Goal: Answer question/provide support

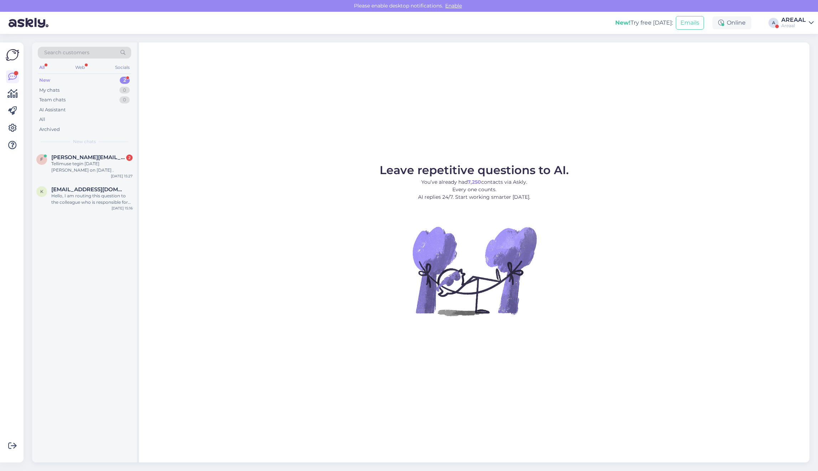
click at [60, 117] on div "All" at bounding box center [84, 119] width 93 height 10
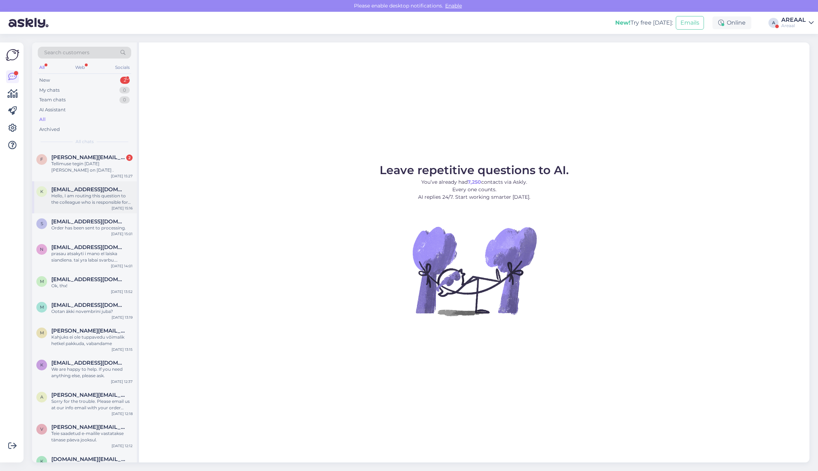
click at [109, 202] on div "Hello, I am routing this question to the colleague who is responsible for this …" at bounding box center [91, 199] width 81 height 13
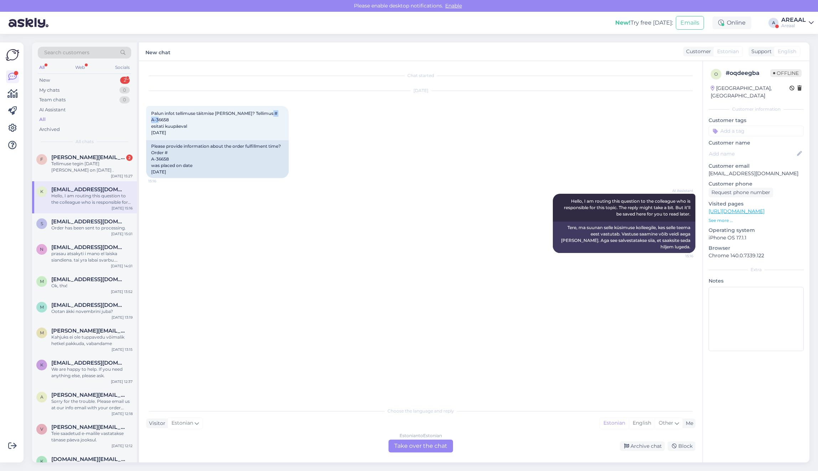
drag, startPoint x: 173, startPoint y: 120, endPoint x: 142, endPoint y: 119, distance: 31.0
click at [142, 119] on div "Chat started Oct 7 2025 Palun infot tellimuse täitmise aja kohta? Tellimus # A-…" at bounding box center [421, 261] width 564 height 401
copy span "A-36658"
click at [409, 450] on div "Estonian to Estonian Take over the chat" at bounding box center [421, 445] width 65 height 13
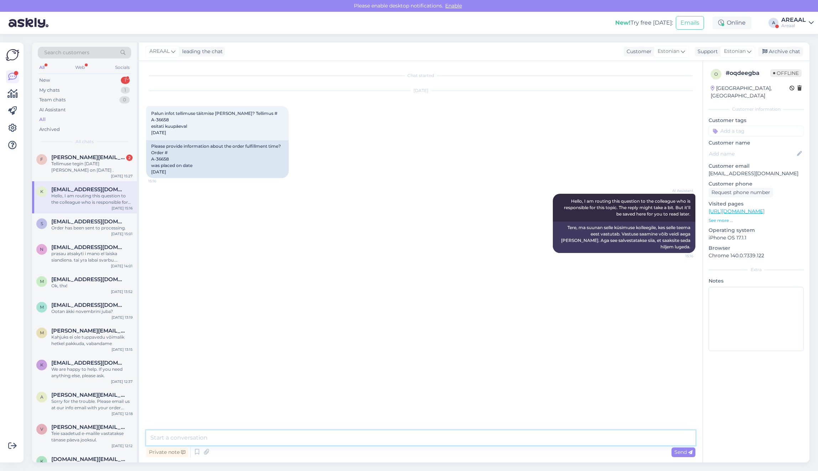
click at [412, 440] on textarea at bounding box center [420, 437] width 549 height 15
type textarea "Teie saadetud kirjale vastatakse 1 tööpäeva jooksul"
click at [794, 47] on div "Archive chat" at bounding box center [780, 52] width 45 height 10
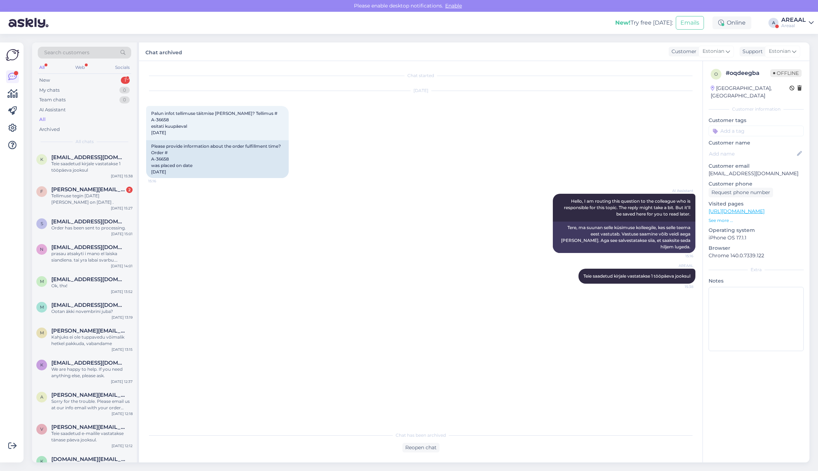
click at [796, 22] on div "AREAAL" at bounding box center [793, 20] width 25 height 6
click at [804, 56] on button "Open" at bounding box center [798, 55] width 20 height 11
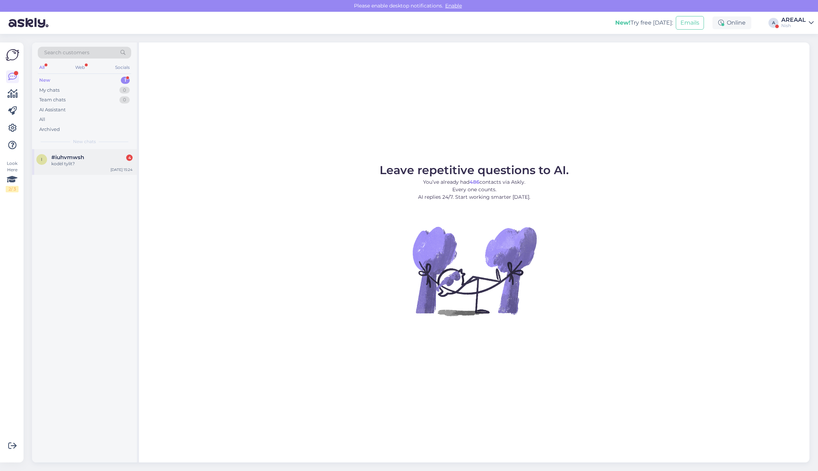
click at [81, 157] on span "#iuhvmwsh" at bounding box center [67, 157] width 33 height 6
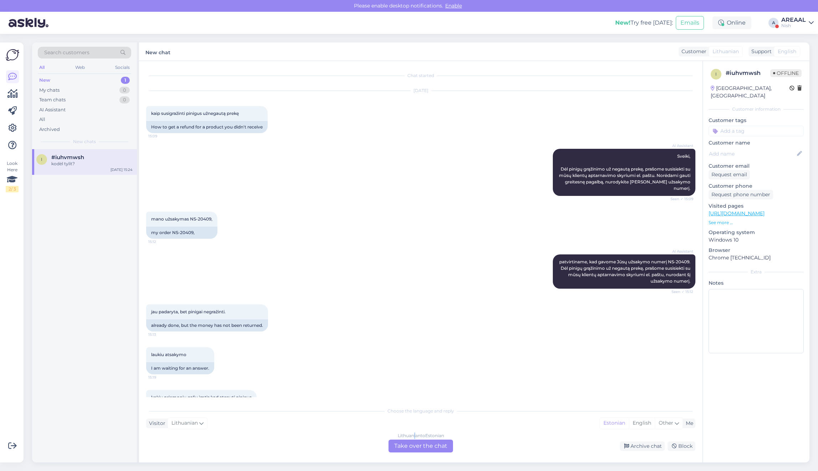
click at [414, 435] on div "Lithuanian to Estonian" at bounding box center [421, 435] width 46 height 6
click at [415, 445] on div "Lithuanian to Estonian Take over the chat" at bounding box center [421, 445] width 65 height 13
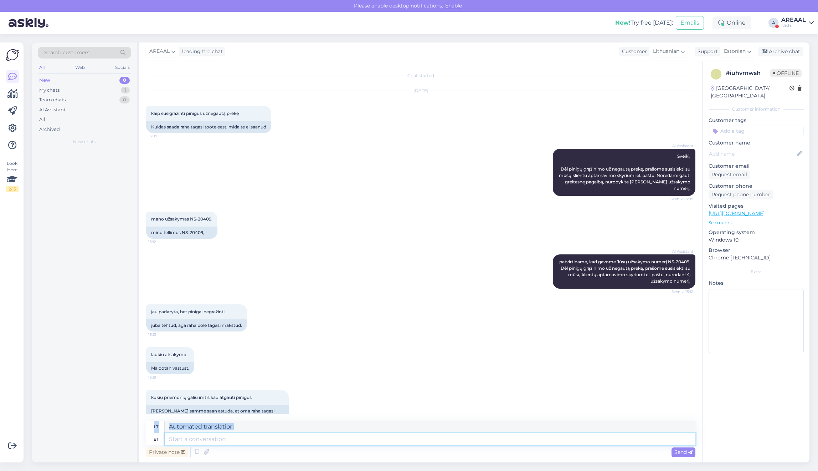
click at [417, 434] on textarea at bounding box center [430, 439] width 531 height 12
type textarea "Your ord"
type textarea "Jūsų"
type textarea "Your order"
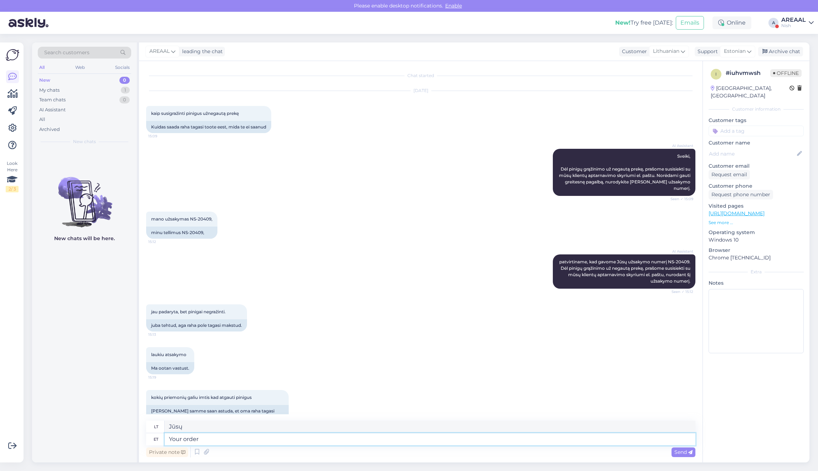
type textarea "Jūsų užsakymas"
type textarea "Your order has be"
type textarea "Jūsų užsakymas turi"
type textarea "Your order has been cance"
type textarea "Jūsų užsakymas buvo"
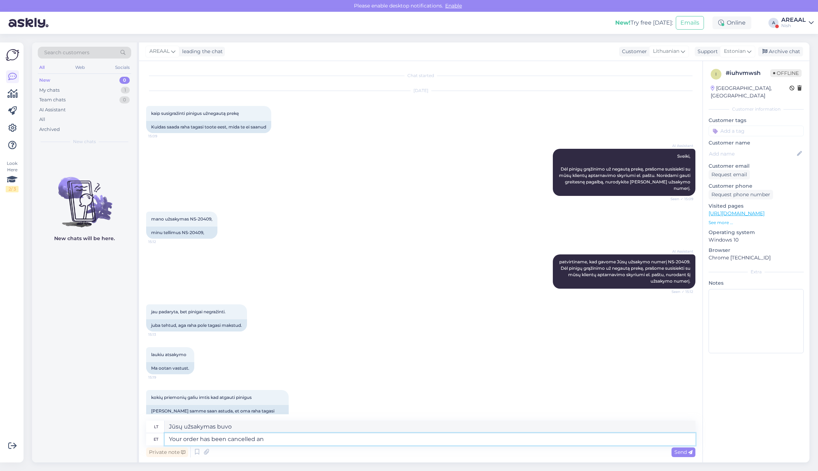
type textarea "Your order has been cancelled and"
type textarea "Jūsų užsakymas atšauktas."
type textarea "Your order has been cancelled and refun"
type textarea "Jūsų užsakymas atšauktas ir"
type textarea "Your order has been cancelled and refund wil"
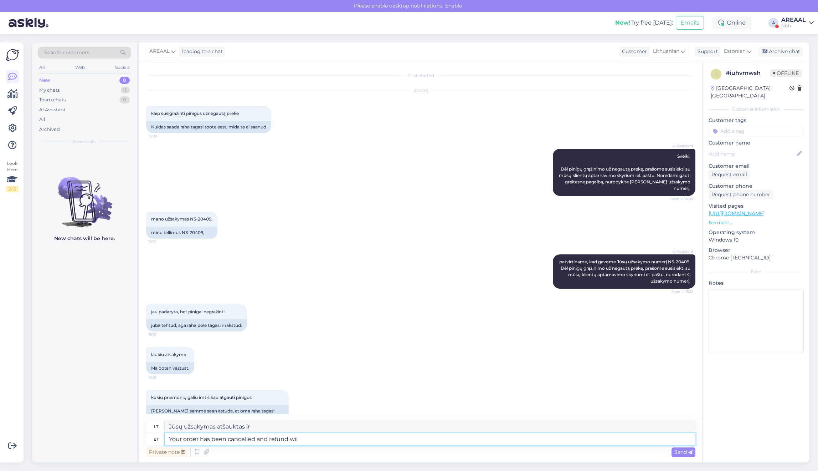
type textarea "Jūsų užsakymas atšauktas ir pinigai grąžinti"
type textarea "Your order has been cancelled and refund will arrive"
type textarea "Jūsų užsakymas atšauktas ir pinigai bus grąžinti"
type textarea "Your order has been cancelled and refund will arrive w"
type textarea "Jūsų užsakymas atšauktas ir gausite grąžinamąją išmoką"
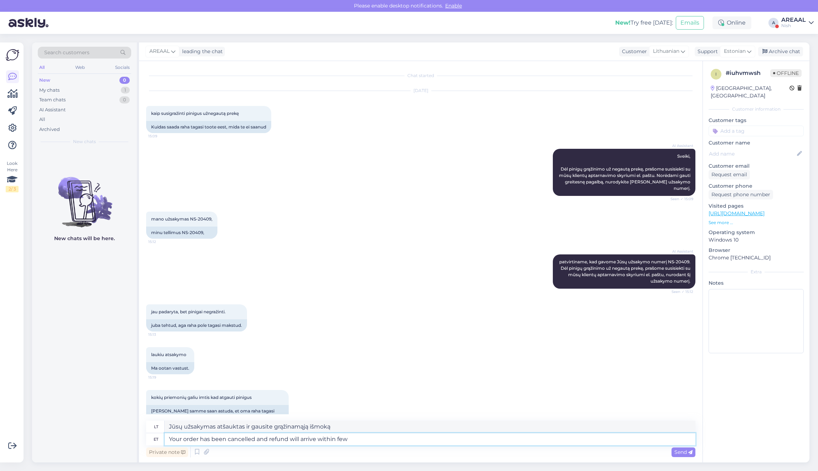
type textarea "Your order has been cancelled and refund will arrive within few"
type textarea "Jūsų užsakymas atšauktas, o grąžinimas bus atliktas per"
type textarea "Your order has been cancelled and refund will arrive within few wor"
type textarea "Jūsų užsakymas atšauktas, o grąžinimas bus atliktas per kelias minutes"
type textarea "Your order has been cancelled and refund will arrive within few working days"
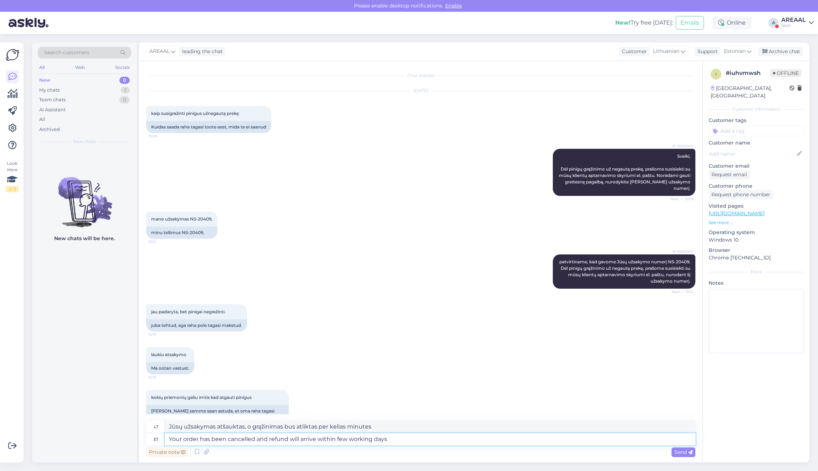
type textarea "Jūsų užsakymas atšauktas, o pinigai bus grąžinti per kelias darbo dienas"
type textarea "Your order has been cancelled and refund will arrive within few working days."
type textarea "Jūsų užsakymas atšauktas, o pinigai bus grąžinti per kelias darbo dienas."
type textarea "Your order has been cancelled and refund will arrive within few working days.'"
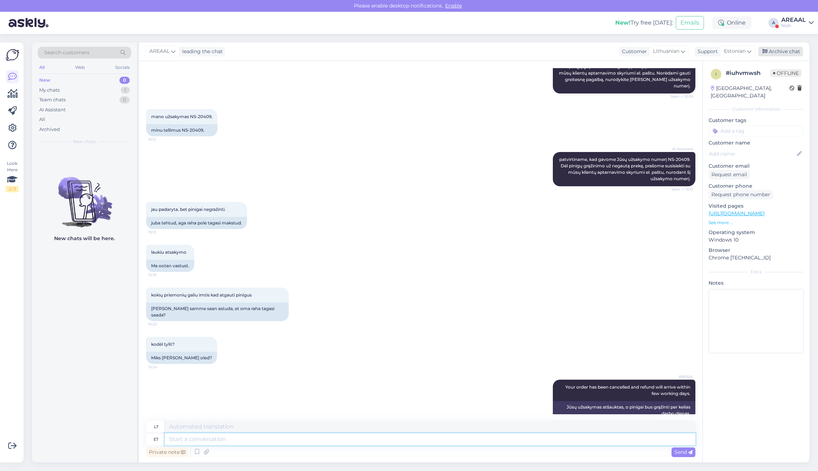
type textarea "Jūsų užsakymas atšauktas, o pinigai bus grąžinti per kelias darbo days.'"
click at [101, 122] on div "All" at bounding box center [84, 119] width 93 height 10
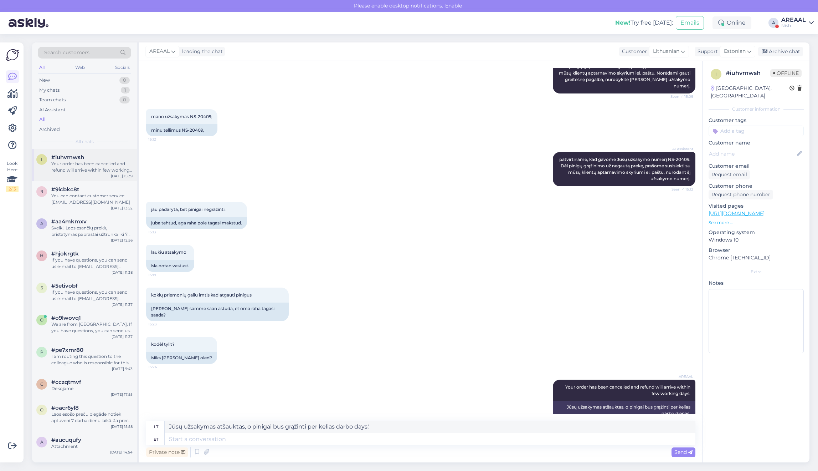
click at [104, 170] on div "Your order has been cancelled and refund will arrive within few working days." at bounding box center [91, 166] width 81 height 13
click at [102, 198] on div "You can contact customer service [EMAIL_ADDRESS][DOMAIN_NAME]" at bounding box center [91, 199] width 81 height 13
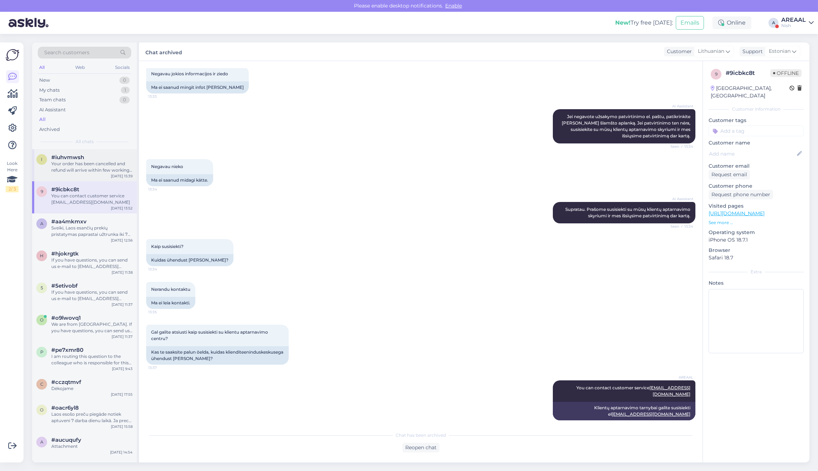
click at [103, 163] on div "Your order has been cancelled and refund will arrive within few working days." at bounding box center [91, 166] width 81 height 13
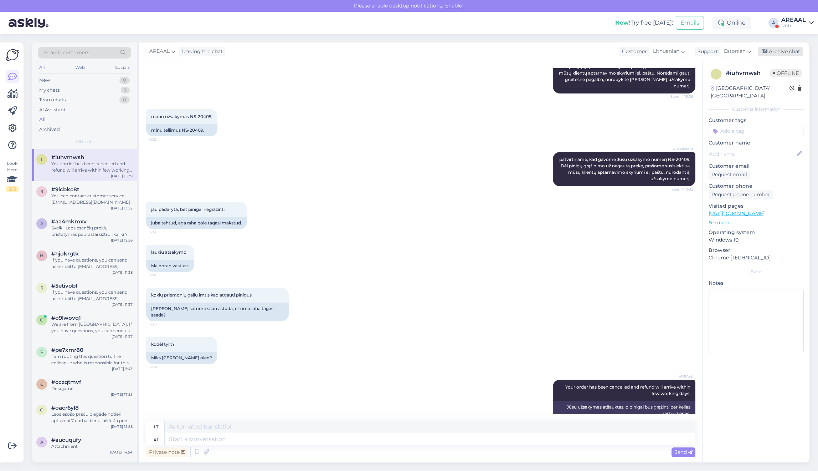
click at [794, 50] on div "Archive chat" at bounding box center [780, 52] width 45 height 10
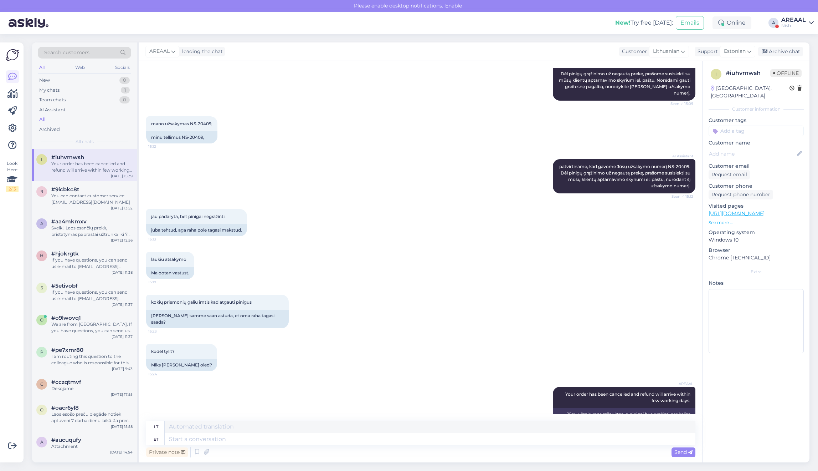
click at [794, 19] on div "AREAAL" at bounding box center [793, 20] width 25 height 6
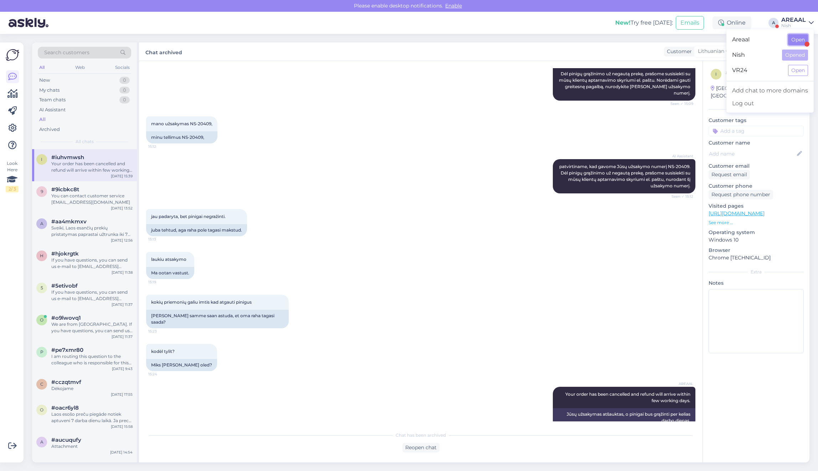
click at [797, 37] on button "Open" at bounding box center [798, 39] width 20 height 11
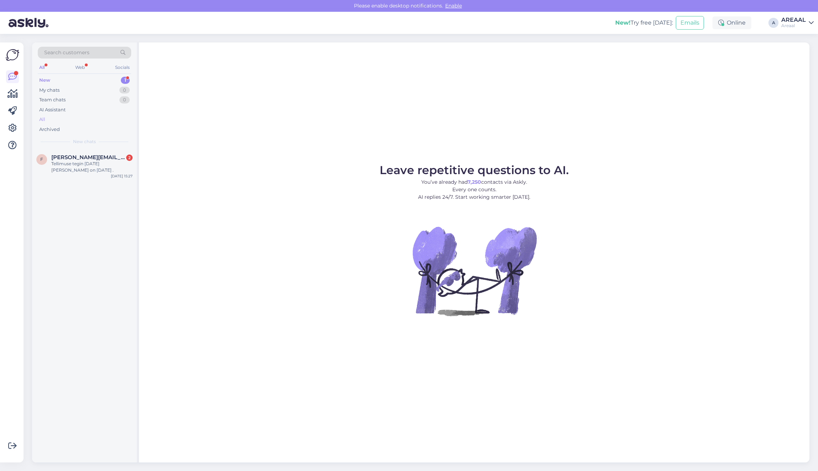
click at [82, 118] on div "All" at bounding box center [84, 119] width 93 height 10
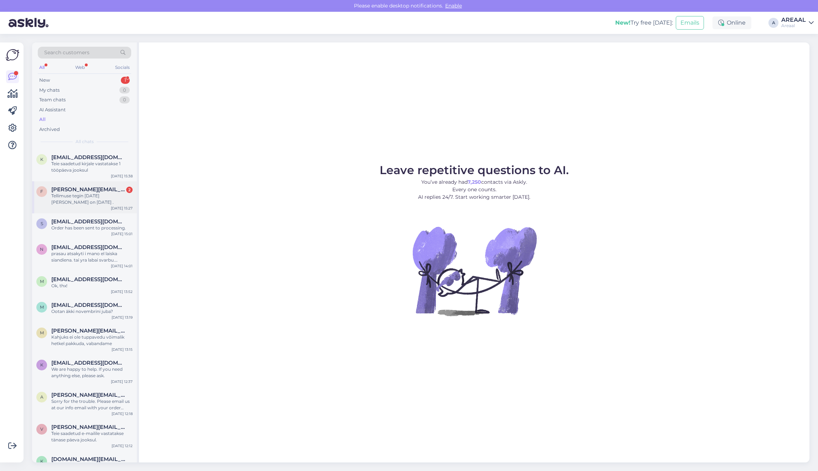
click at [87, 196] on div "Tellimuse tegin 10september ja täna on 7 oktoober ." at bounding box center [91, 199] width 81 height 13
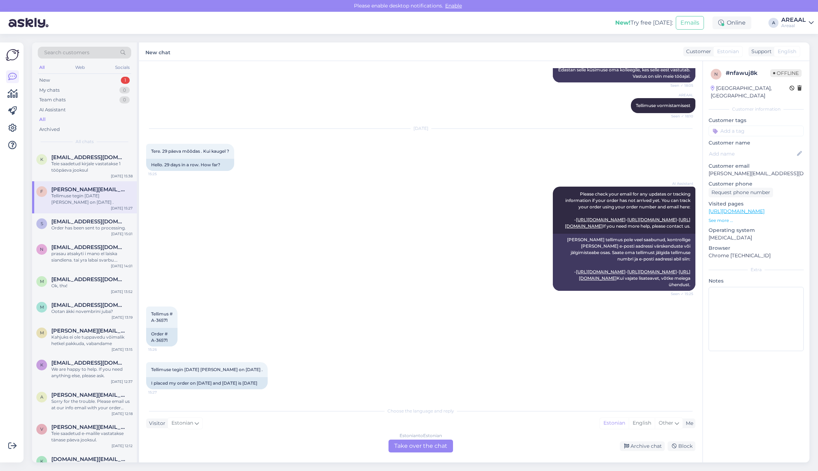
click at [419, 448] on div "Estonian to Estonian Take over the chat" at bounding box center [421, 445] width 65 height 13
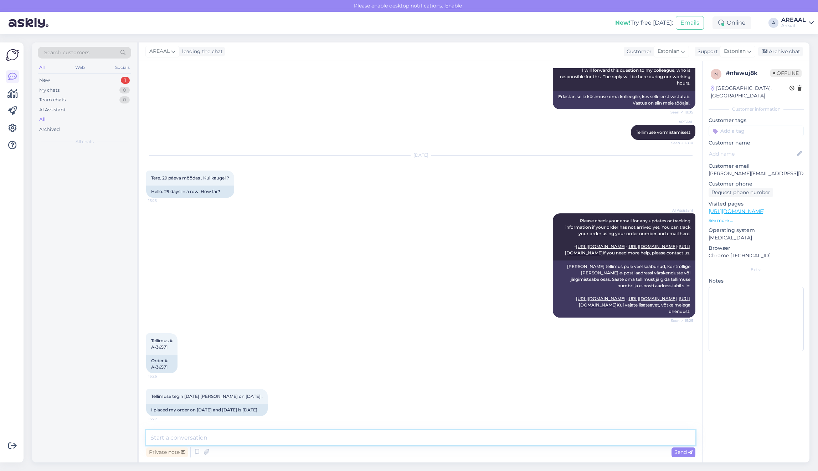
click at [418, 442] on textarea at bounding box center [420, 437] width 549 height 15
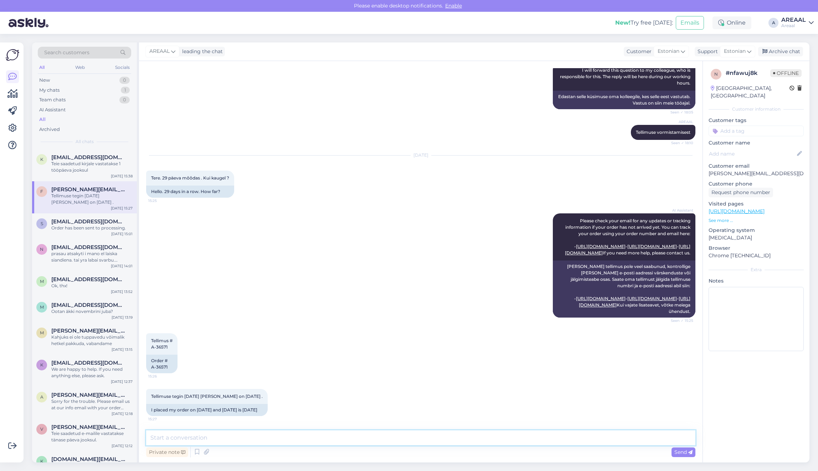
type textarea "K"
type textarea "Ootame toote saabumist lattu käesoleva nädala jooksul"
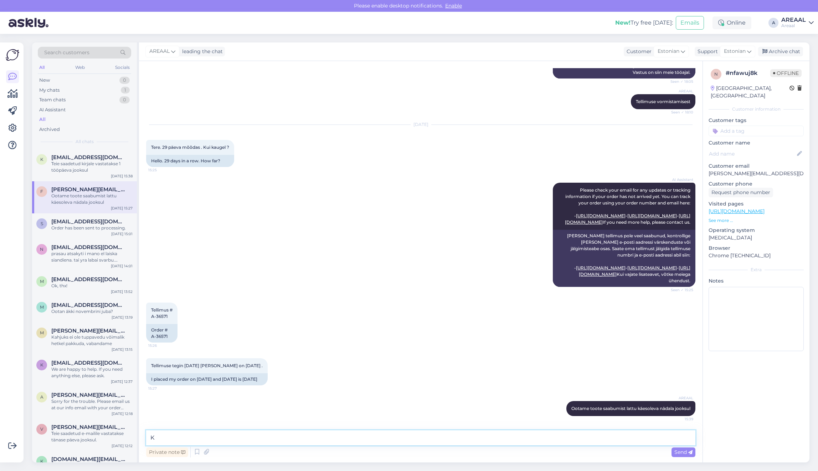
scroll to position [1744, 0]
type textarea "Kui tarneaeg ei ole sobilik, siis andke teada ja kanname raha tagasi"
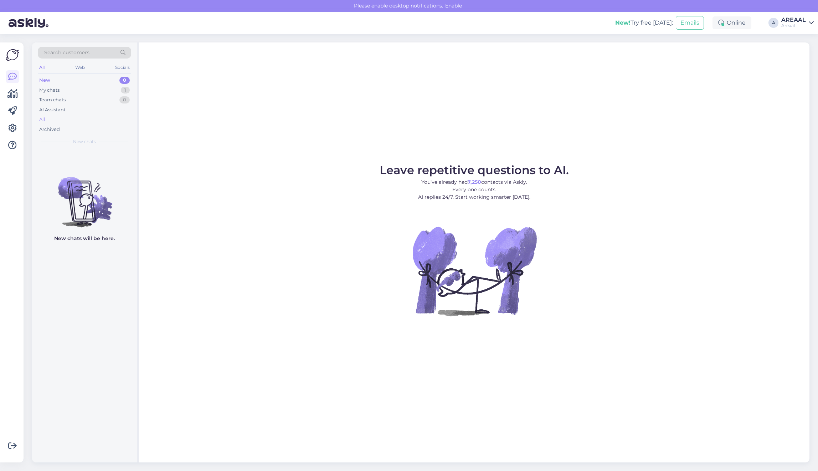
click at [72, 118] on div "All" at bounding box center [84, 119] width 93 height 10
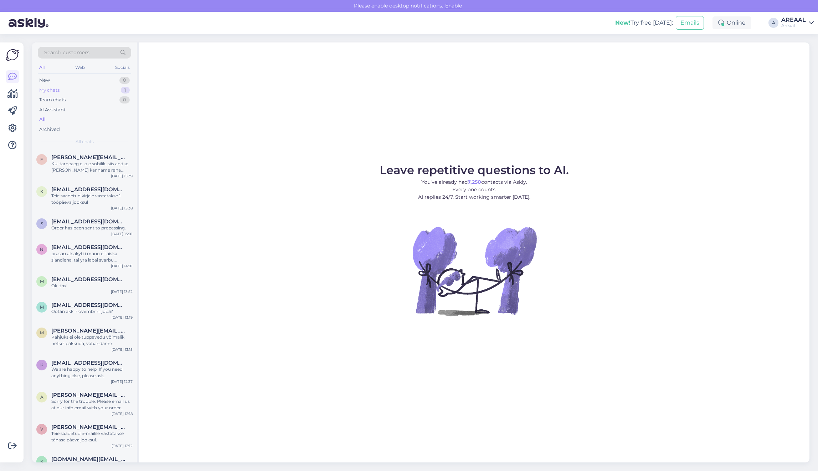
click at [106, 91] on div "My chats 1" at bounding box center [84, 90] width 93 height 10
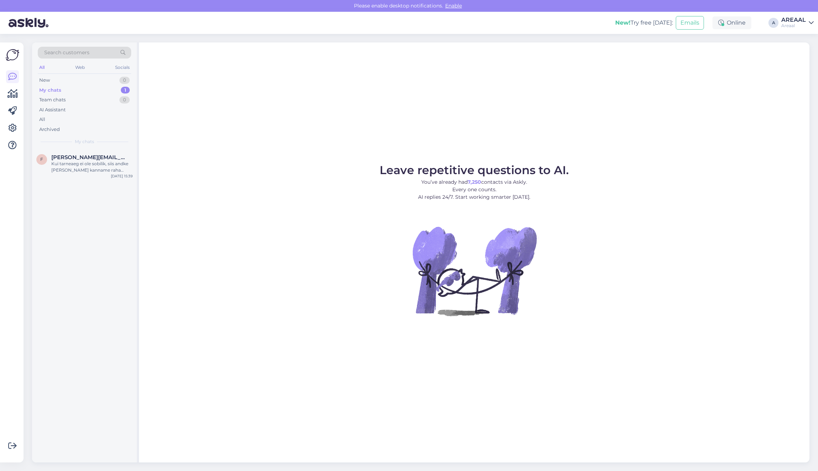
click at [98, 161] on div "Kui tarneaeg ei ole sobilik, siis andke [PERSON_NAME] kanname raha tagasi" at bounding box center [91, 166] width 81 height 13
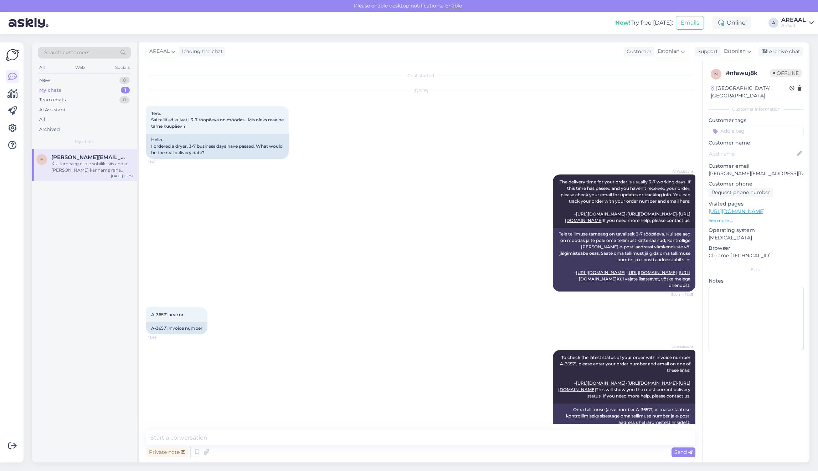
scroll to position [1781, 0]
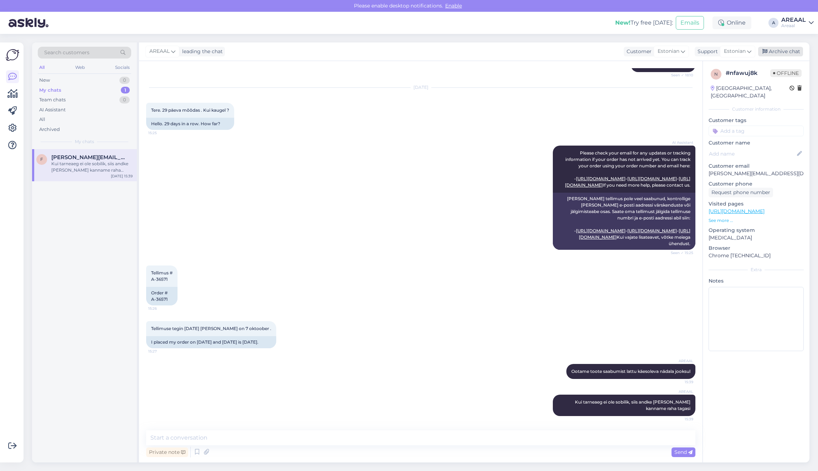
click at [784, 49] on div "Archive chat" at bounding box center [780, 52] width 45 height 10
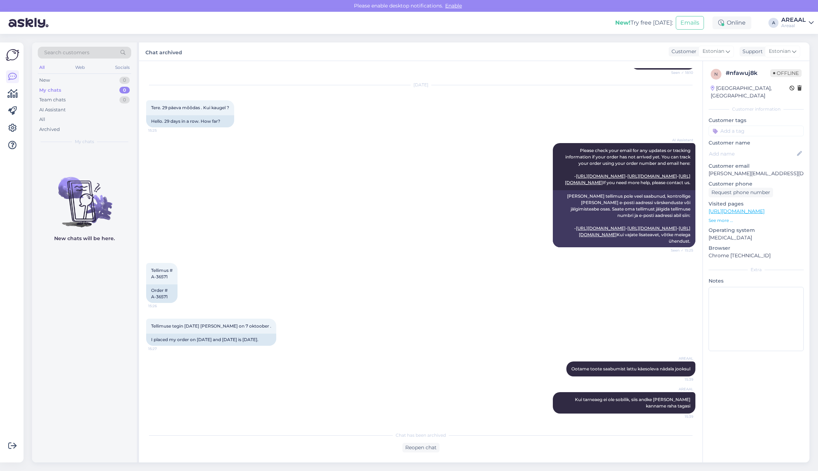
click at [393, 163] on div "AI Assistant Please check your email for any updates or tracking information if…" at bounding box center [420, 195] width 549 height 120
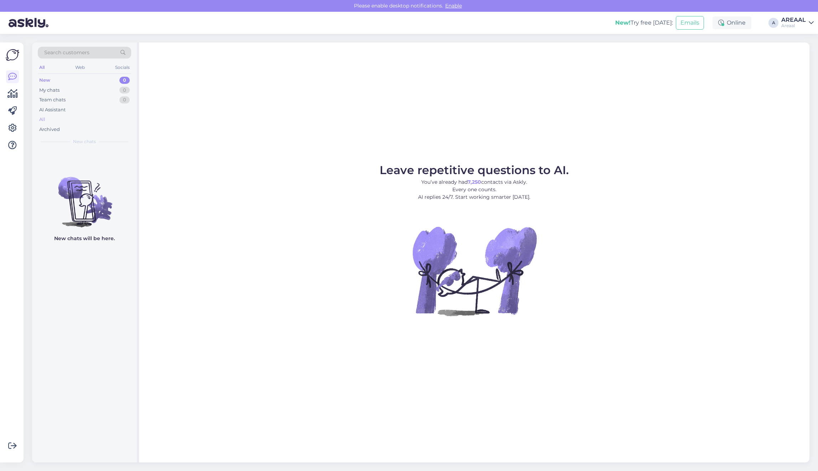
click at [71, 115] on div "All" at bounding box center [84, 119] width 93 height 10
click at [93, 118] on div "All" at bounding box center [84, 119] width 93 height 10
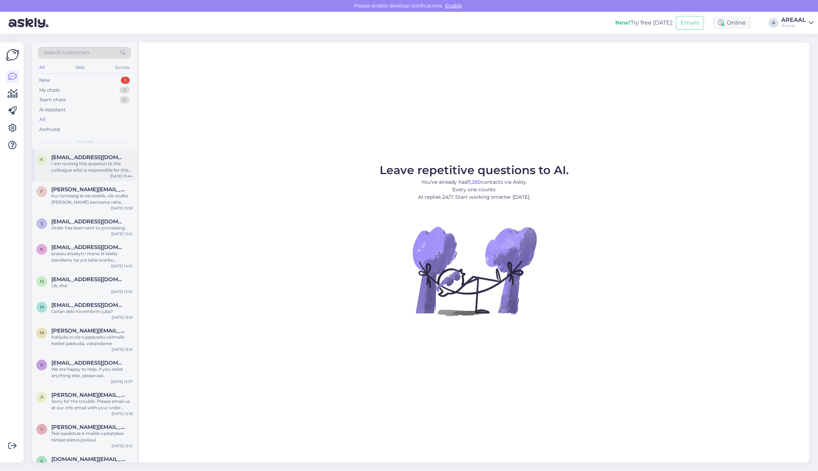
click at [95, 149] on div "K Kaiakardmaa@gmail.com I am routing this question to the colleague who is resp…" at bounding box center [84, 165] width 105 height 32
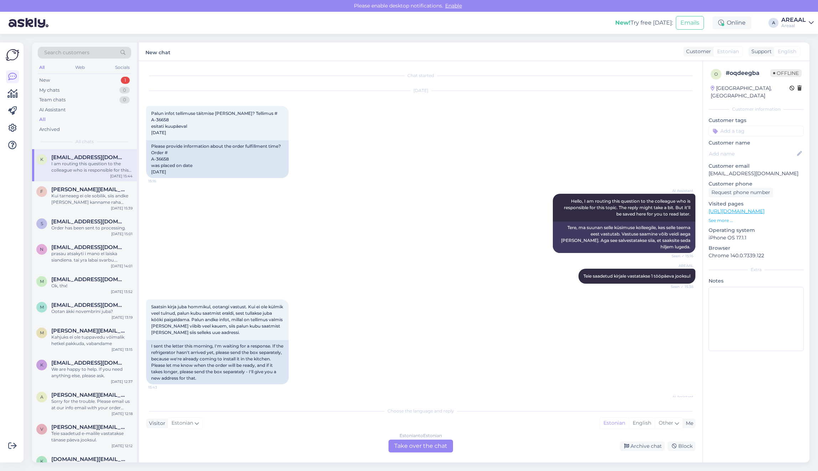
scroll to position [56, 0]
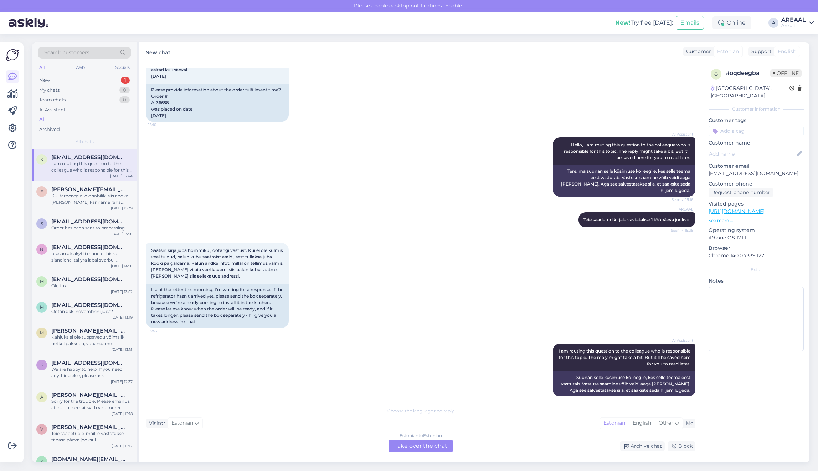
click at [370, 193] on div "AI Assistant Hello, I am routing this question to the colleague who is responsi…" at bounding box center [420, 166] width 549 height 75
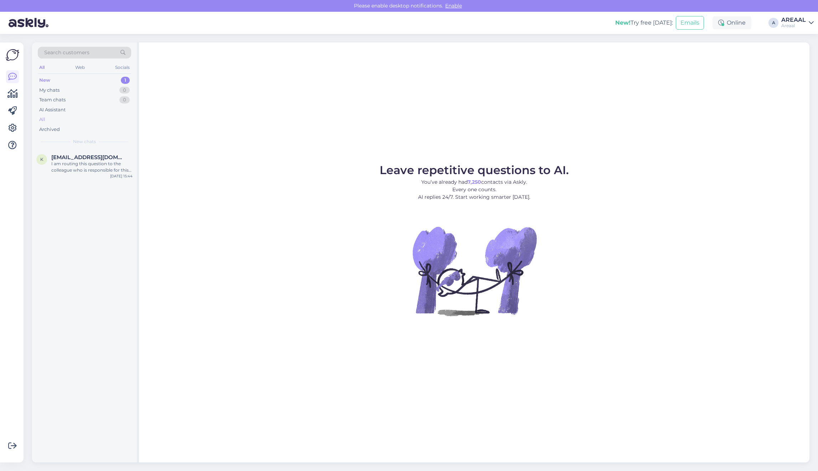
click at [59, 122] on div "All" at bounding box center [84, 119] width 93 height 10
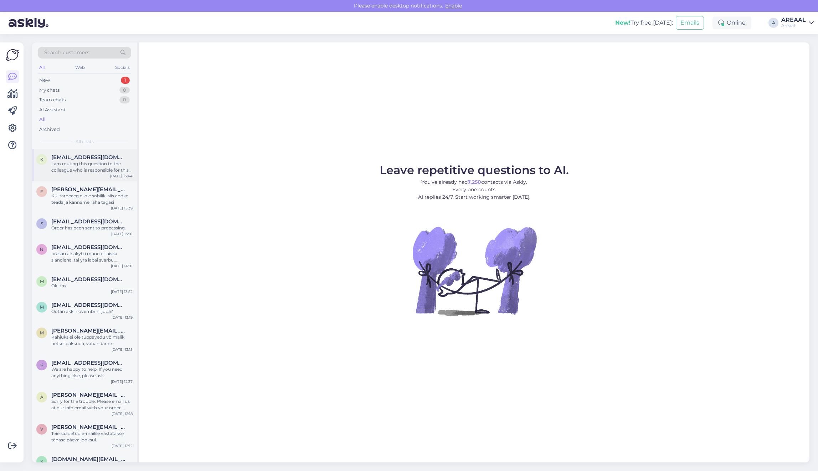
click at [82, 169] on div "I am routing this question to the colleague who is responsible for this topic. …" at bounding box center [91, 166] width 81 height 13
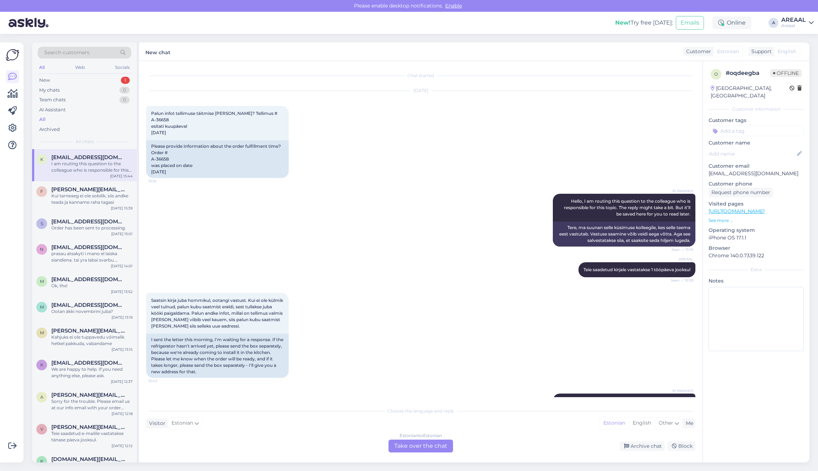
scroll to position [56, 0]
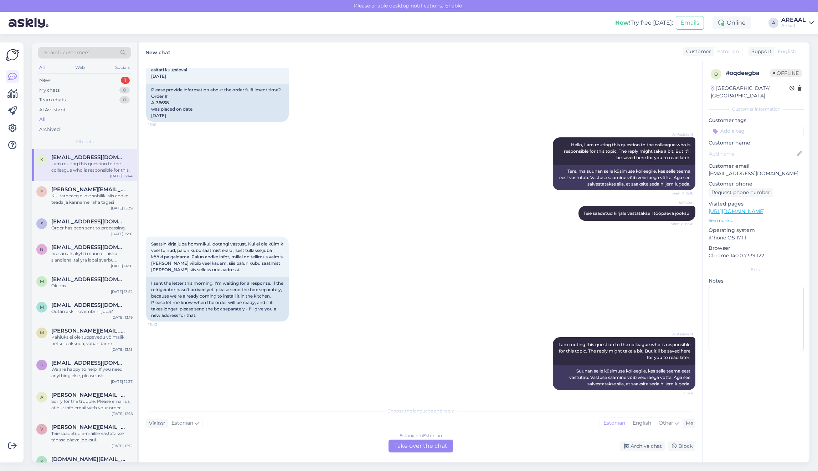
click at [419, 444] on div "Estonian to Estonian Take over the chat" at bounding box center [421, 445] width 65 height 13
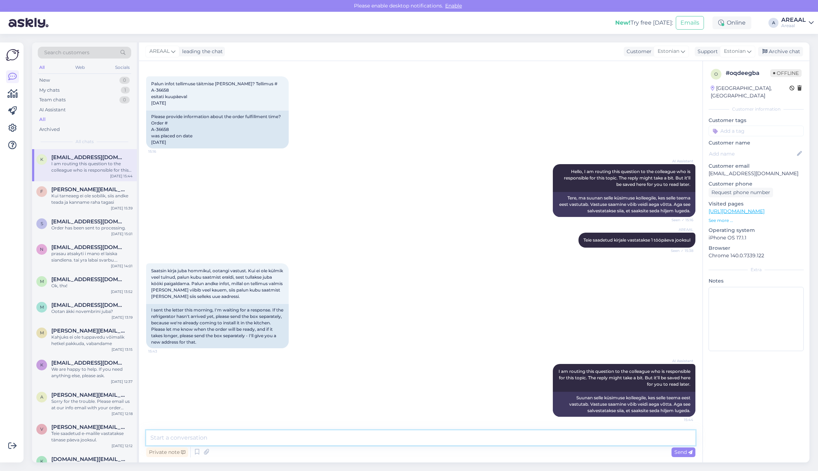
click at [404, 441] on textarea at bounding box center [420, 437] width 549 height 15
type textarea "Arusaadav, Teie kirjale vastatakse kuni 1 tööpäeva jooksul infoga."
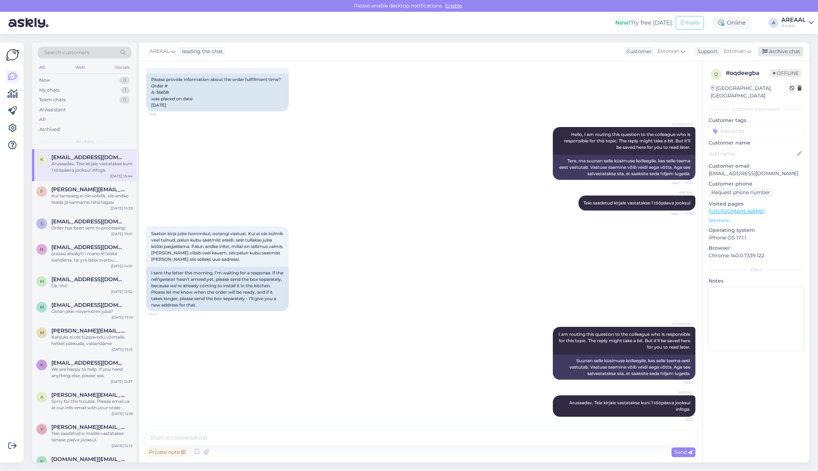
click at [781, 54] on div "Archive chat" at bounding box center [780, 52] width 45 height 10
click at [791, 22] on div "AREAAL" at bounding box center [793, 20] width 25 height 6
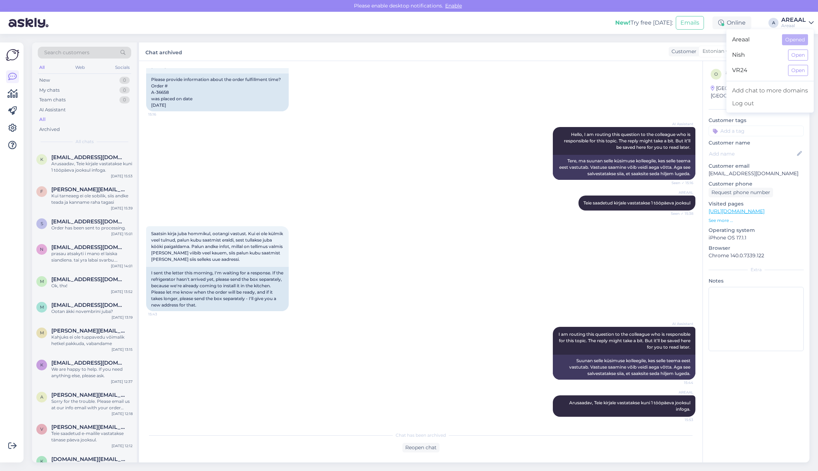
click at [799, 62] on div "Nish Open" at bounding box center [770, 54] width 87 height 15
click at [797, 56] on button "Open" at bounding box center [798, 55] width 20 height 11
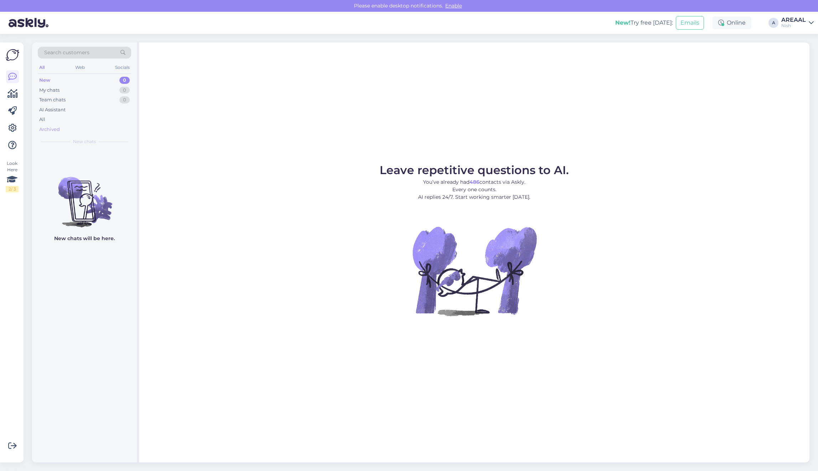
click at [78, 125] on div "Archived" at bounding box center [84, 129] width 93 height 10
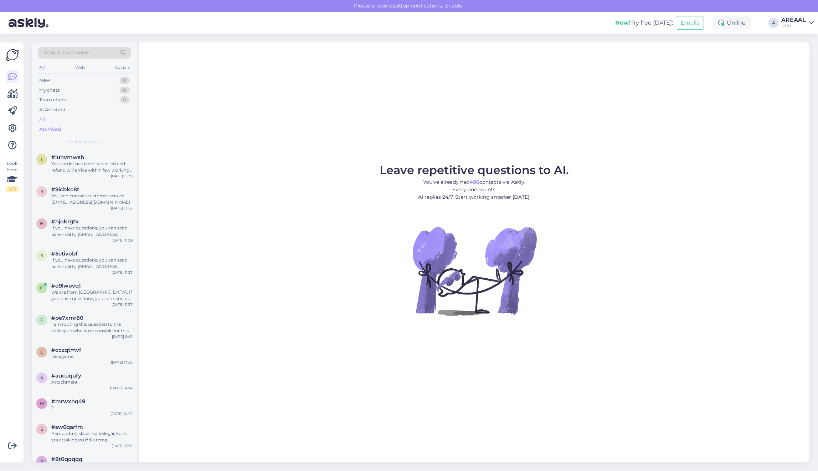
click at [77, 120] on div "All" at bounding box center [84, 119] width 93 height 10
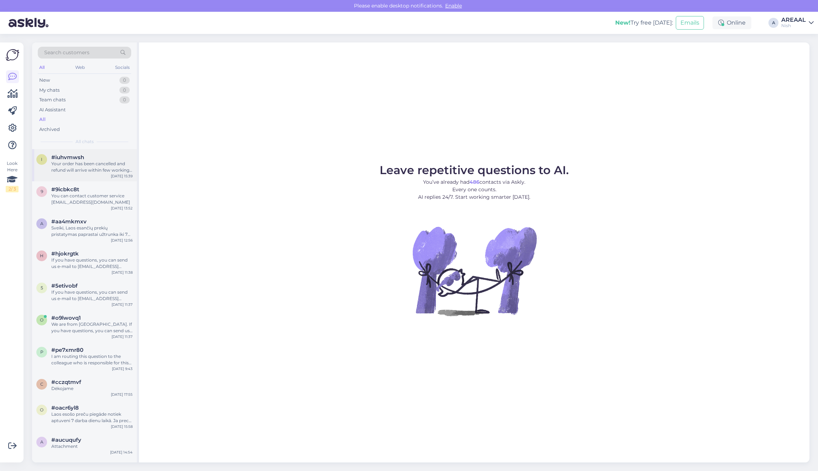
click at [76, 160] on span "#iuhvmwsh" at bounding box center [67, 157] width 33 height 6
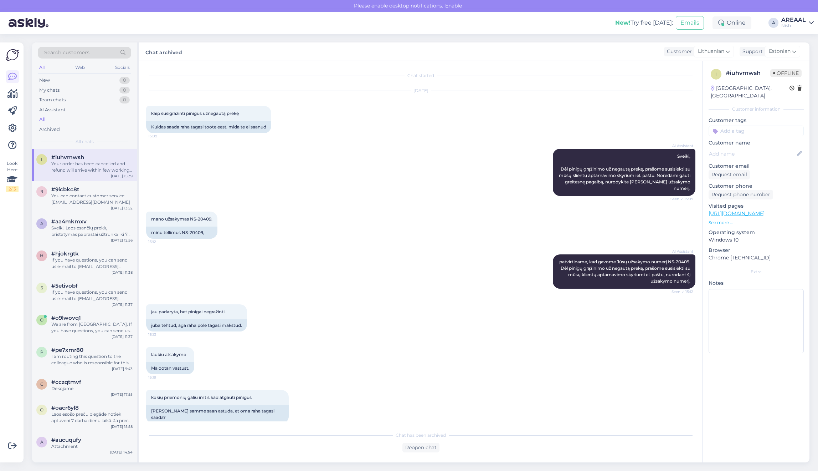
scroll to position [95, 0]
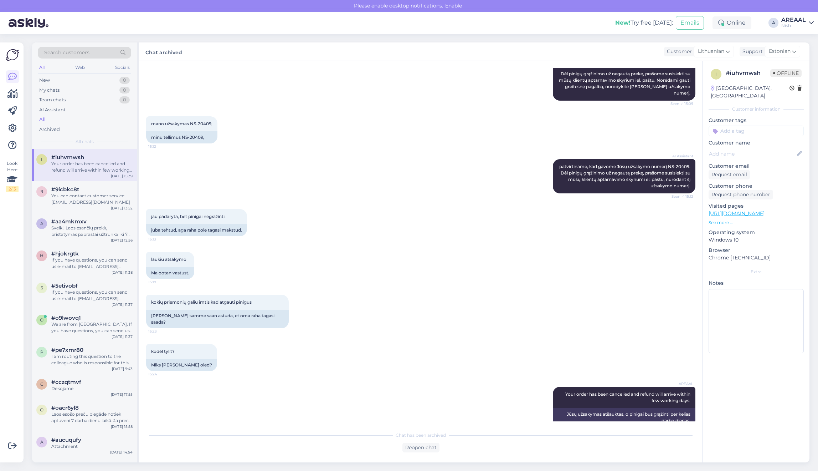
click at [794, 24] on div "Nish" at bounding box center [793, 26] width 25 height 6
click at [798, 40] on button "Open" at bounding box center [798, 39] width 20 height 11
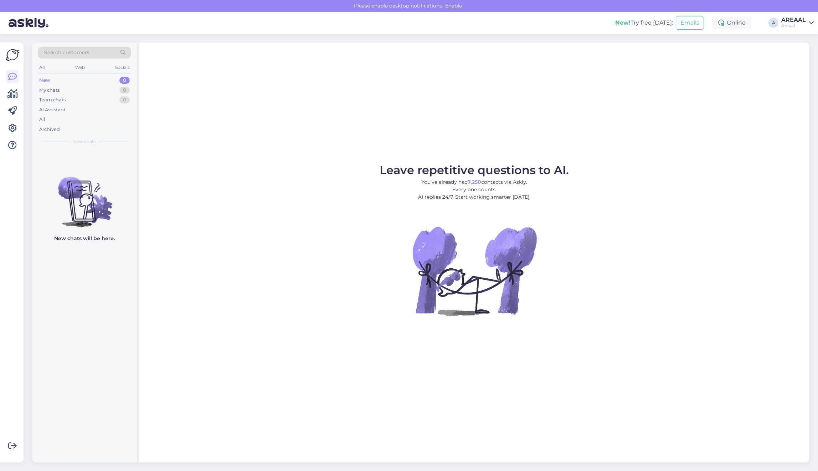
click at [597, 260] on figure "Leave repetitive questions to AI. You’ve already had 7,250 contacts via Askly. …" at bounding box center [474, 249] width 658 height 170
click at [744, 118] on div "Leave repetitive questions to AI. You’ve already had 7,250 contacts via Askly. …" at bounding box center [474, 252] width 671 height 420
click at [71, 113] on div "AI Assistant" at bounding box center [84, 110] width 93 height 10
click at [68, 119] on div "All" at bounding box center [84, 119] width 93 height 10
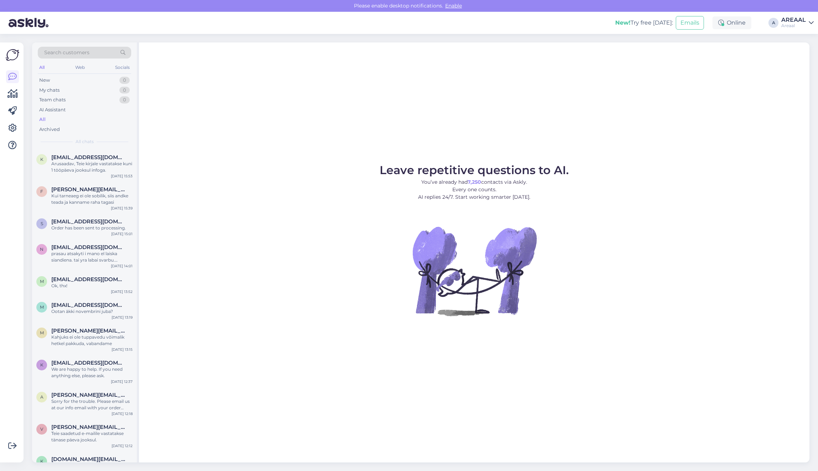
click at [783, 19] on div "AREAAL" at bounding box center [793, 20] width 25 height 6
click at [792, 55] on button "Open" at bounding box center [798, 55] width 20 height 11
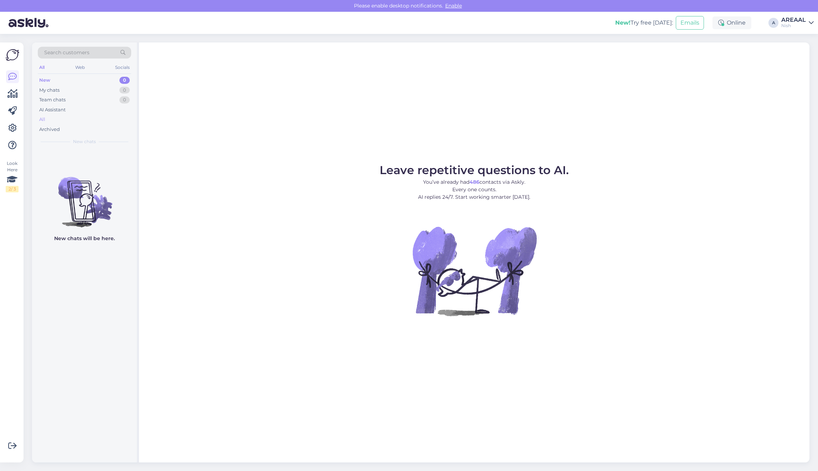
click at [52, 116] on div "All" at bounding box center [84, 119] width 93 height 10
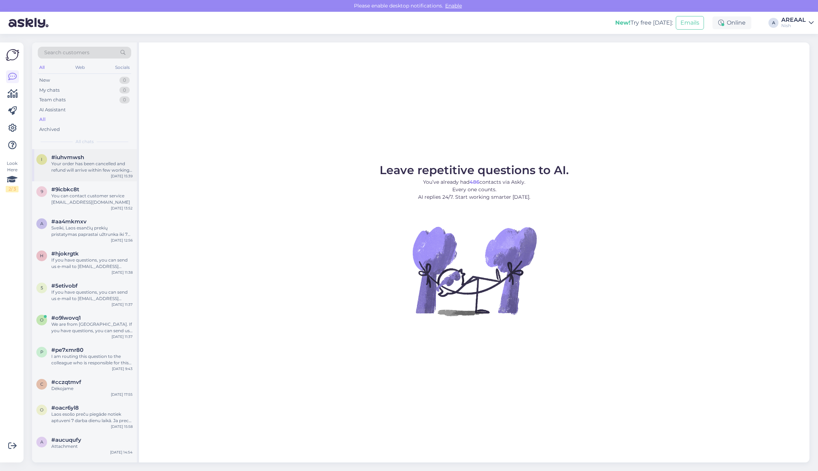
click at [97, 175] on div "i #iuhvmwsh Your order has been cancelled and refund will arrive within few wor…" at bounding box center [84, 165] width 105 height 32
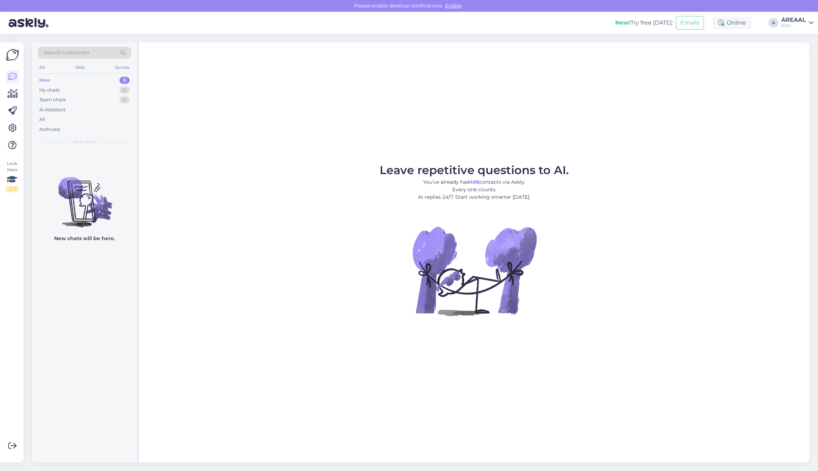
click at [83, 154] on div "New chats will be here." at bounding box center [84, 305] width 105 height 313
click at [66, 119] on div "All" at bounding box center [84, 119] width 93 height 10
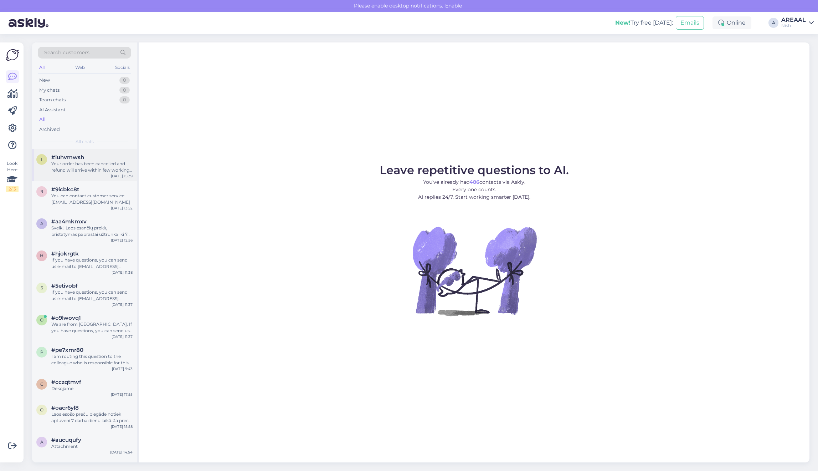
click at [79, 161] on div "Your order has been cancelled and refund will arrive within few working days." at bounding box center [91, 166] width 81 height 13
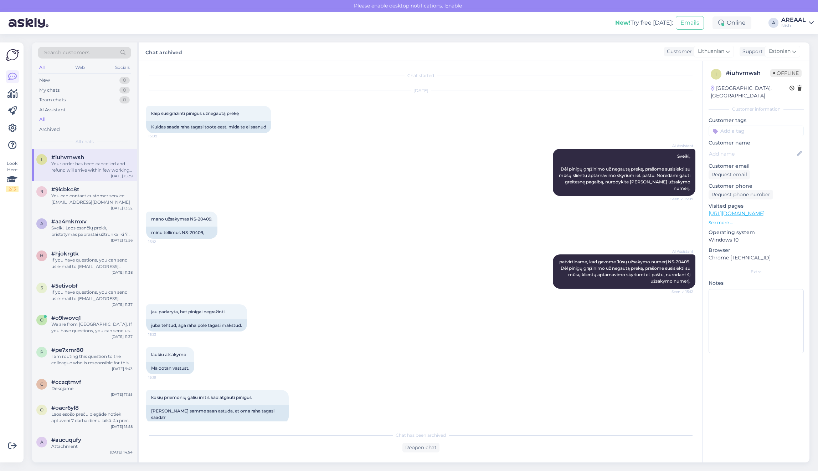
click at [359, 248] on div "AI Assistant patvirtiname, kad gavome Jūsų užsakymo numerį NS-20409. Dėl pinigų…" at bounding box center [420, 271] width 549 height 50
click at [796, 40] on div "Search customers All Web Socials New 0 My chats 0 Team chats 0 AI Assistant All…" at bounding box center [423, 252] width 790 height 437
click at [795, 24] on div "Nish" at bounding box center [793, 26] width 25 height 6
click at [801, 38] on button "Open" at bounding box center [798, 39] width 20 height 11
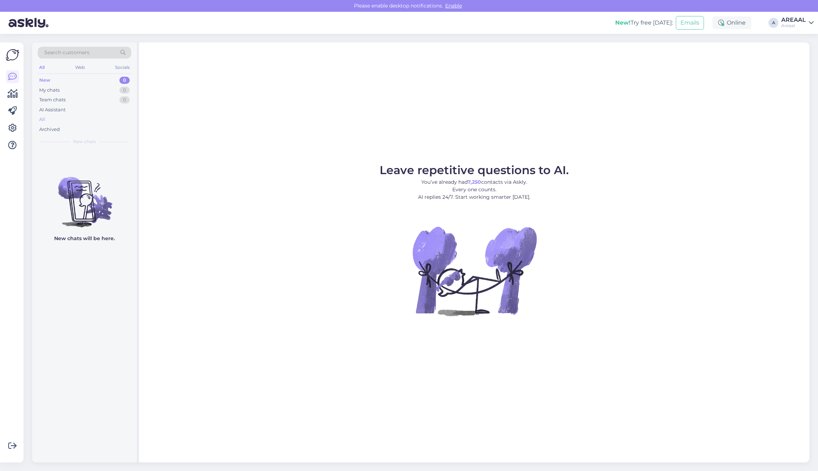
click at [71, 120] on div "All" at bounding box center [84, 119] width 93 height 10
click at [79, 123] on div "All" at bounding box center [84, 119] width 93 height 10
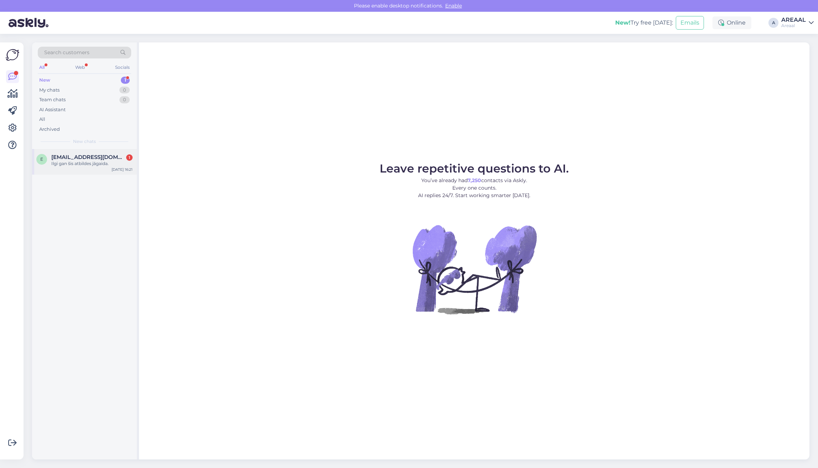
click at [87, 152] on div "e exit_15@inbox.lv 1 Ilgi gan šis atbildes jāgaida. Oct 7 16:21" at bounding box center [84, 162] width 105 height 26
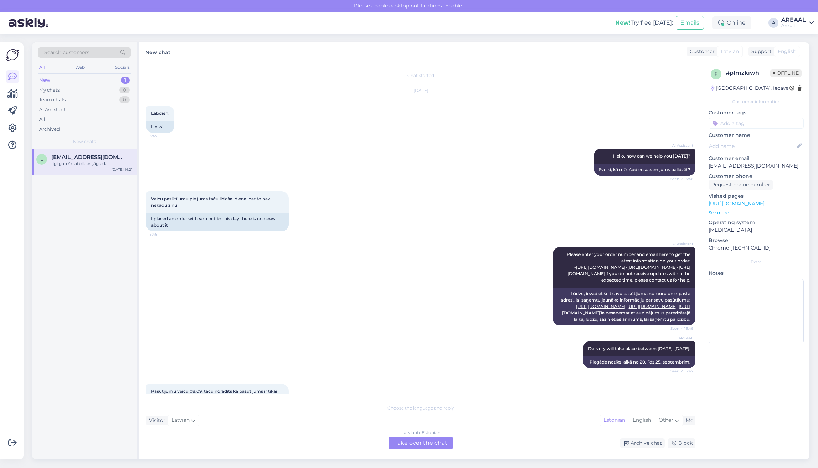
scroll to position [3130, 0]
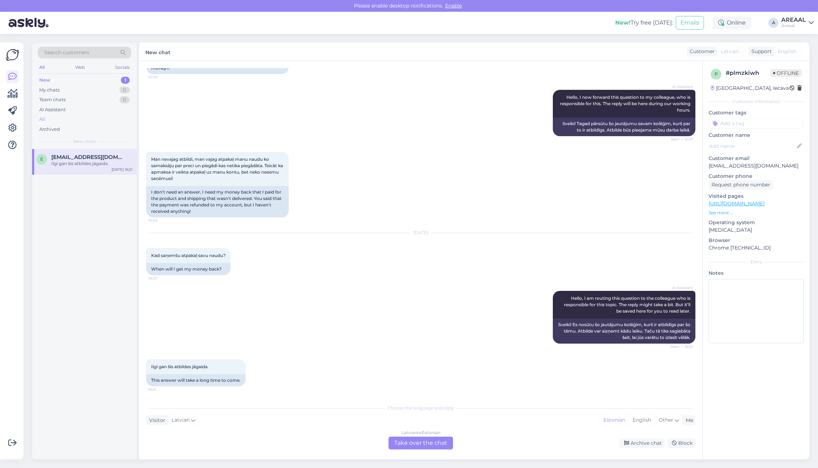
click at [93, 118] on div "All" at bounding box center [84, 119] width 93 height 10
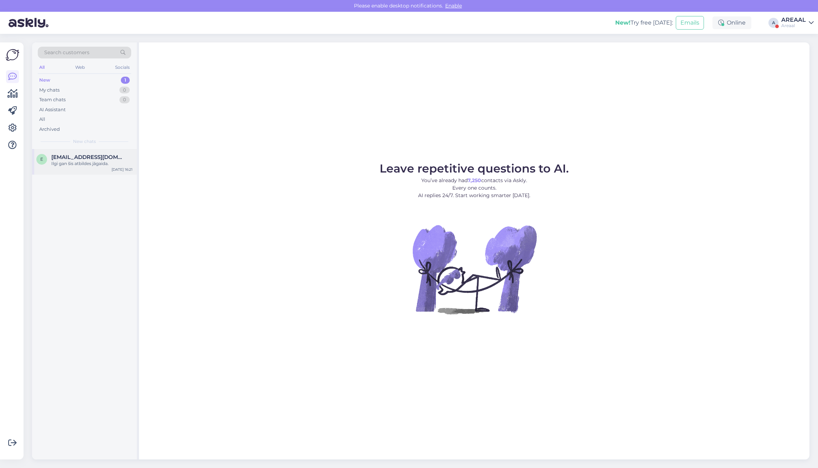
click at [95, 153] on div "e [EMAIL_ADDRESS][DOMAIN_NAME] Ilgi gan šis atbildes jāgaida. [DATE] 16:21" at bounding box center [84, 162] width 105 height 26
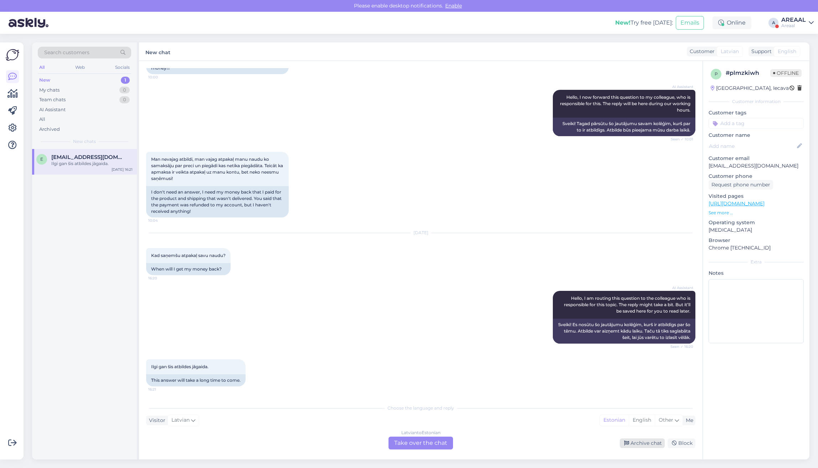
click at [639, 441] on div "Archive chat" at bounding box center [642, 443] width 45 height 10
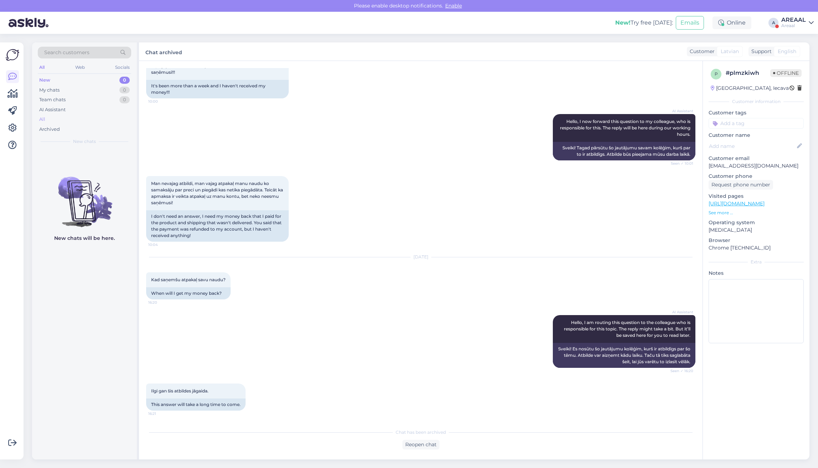
click at [79, 118] on div "All" at bounding box center [84, 119] width 93 height 10
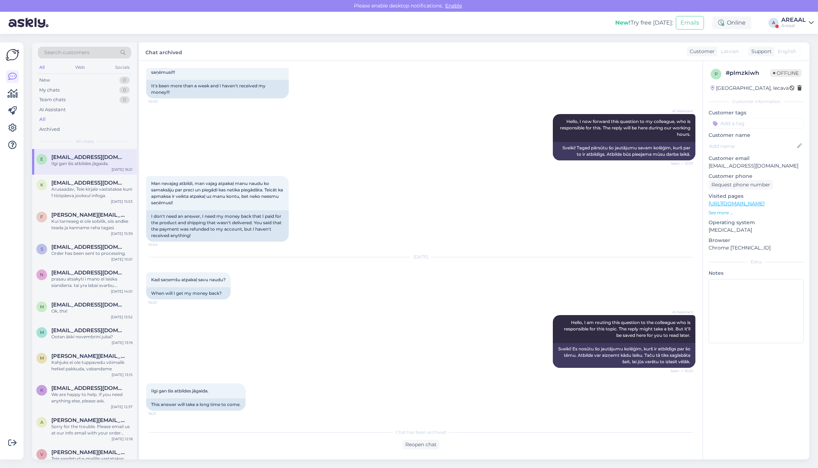
click at [797, 22] on div "AREAAL" at bounding box center [793, 20] width 25 height 6
click at [796, 52] on button "Open" at bounding box center [798, 55] width 20 height 11
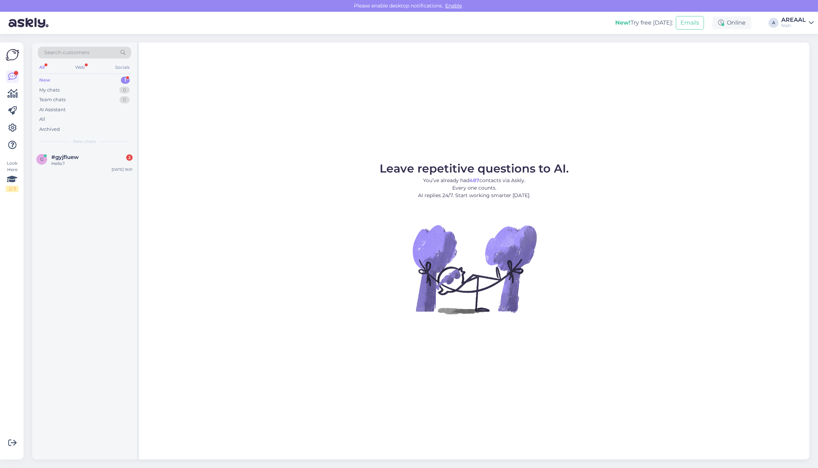
click at [117, 148] on div "Search customers All Web Socials New 1 My chats 0 Team chats 0 AI Assistant All…" at bounding box center [84, 95] width 105 height 107
click at [116, 154] on div "#gyjfluew 2" at bounding box center [91, 157] width 81 height 6
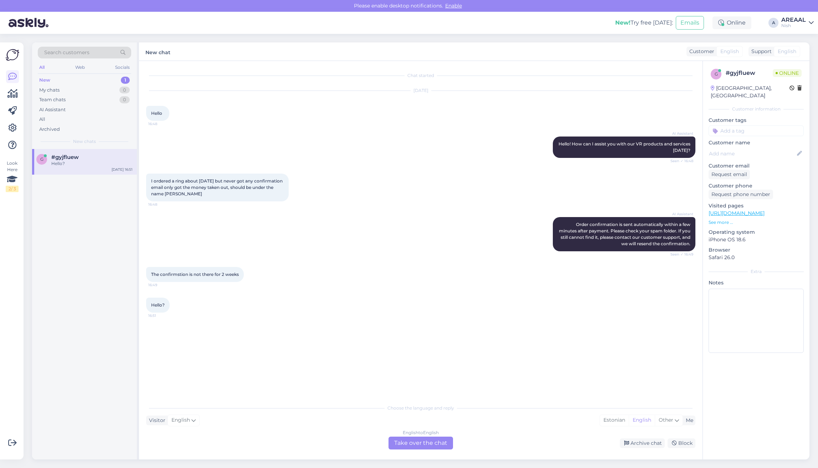
copy span "is Ozolynsh"
copy span "Alis Ozolynsh"
drag, startPoint x: 223, startPoint y: 192, endPoint x: 189, endPoint y: 197, distance: 34.6
click at [189, 197] on div "I ordered a ring about 2 weeks ago but never got any confirmation email only go…" at bounding box center [217, 188] width 143 height 28
click at [406, 440] on div "English to English Take over the chat" at bounding box center [421, 443] width 65 height 13
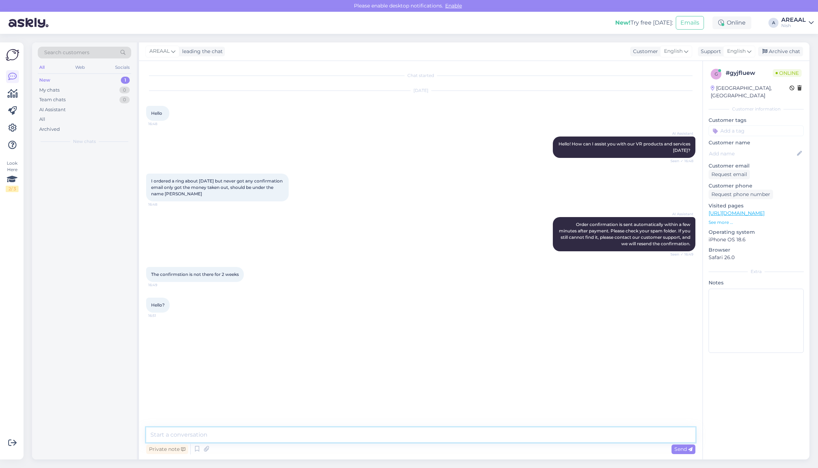
click at [406, 440] on textarea at bounding box center [420, 434] width 549 height 15
type textarea "Delivery will take place between 10-15 october"
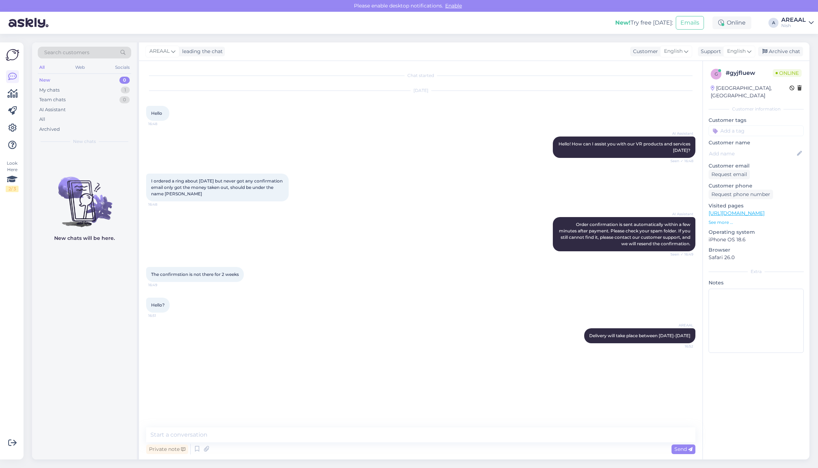
click at [799, 24] on div "Nish" at bounding box center [793, 26] width 25 height 6
click at [801, 36] on button "Open" at bounding box center [798, 39] width 20 height 11
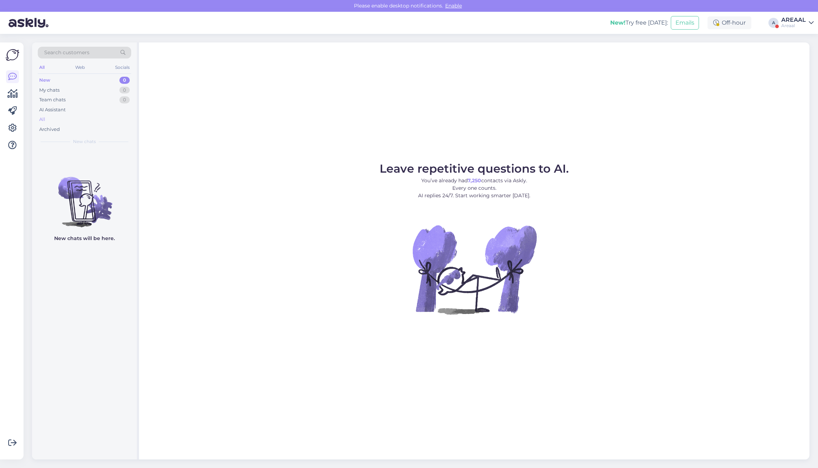
click at [79, 115] on div "All" at bounding box center [84, 119] width 93 height 10
click at [68, 115] on div "All" at bounding box center [84, 119] width 93 height 10
click at [790, 17] on div "AREAAL" at bounding box center [793, 20] width 25 height 6
drag, startPoint x: 793, startPoint y: 29, endPoint x: 794, endPoint y: 52, distance: 23.9
click at [794, 52] on button "Open" at bounding box center [798, 55] width 20 height 11
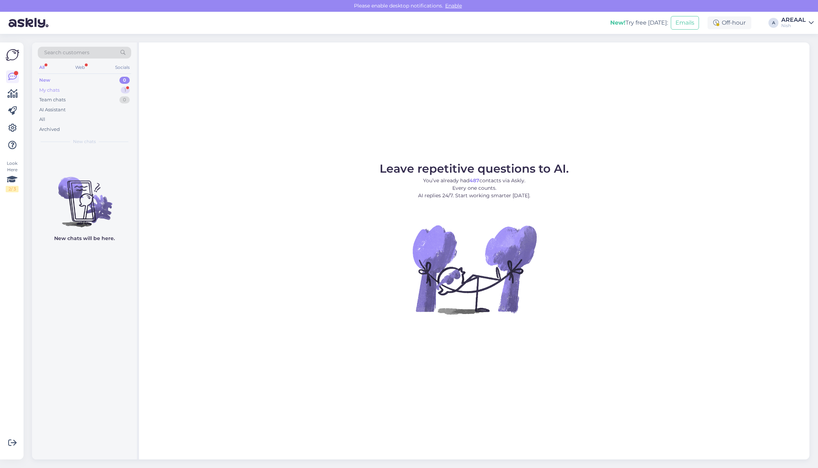
click at [116, 92] on div "My chats 1" at bounding box center [84, 90] width 93 height 10
click at [92, 150] on div "g #gyjfluew 1 You checked in the system? Oct 7 16:52" at bounding box center [84, 162] width 105 height 26
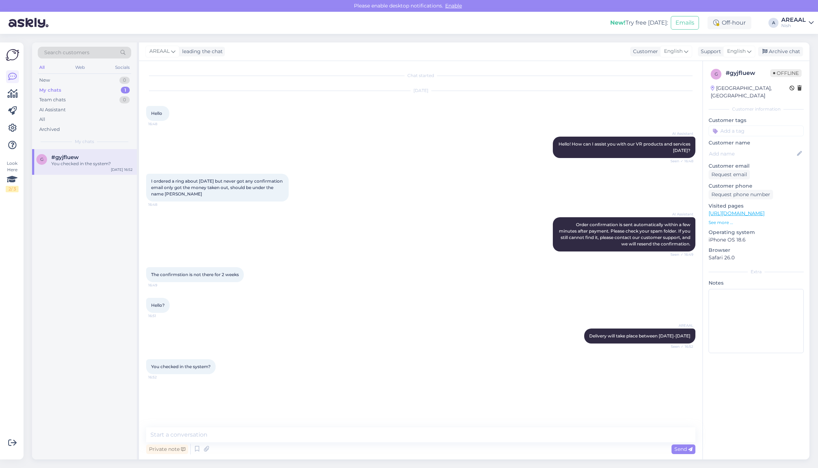
click at [360, 442] on div "Private note Send" at bounding box center [420, 449] width 549 height 14
click at [360, 439] on textarea at bounding box center [420, 434] width 549 height 15
type textarea "Yes, the delivery will take place between 10-15 October"
click at [791, 51] on div "Archive chat" at bounding box center [780, 52] width 45 height 10
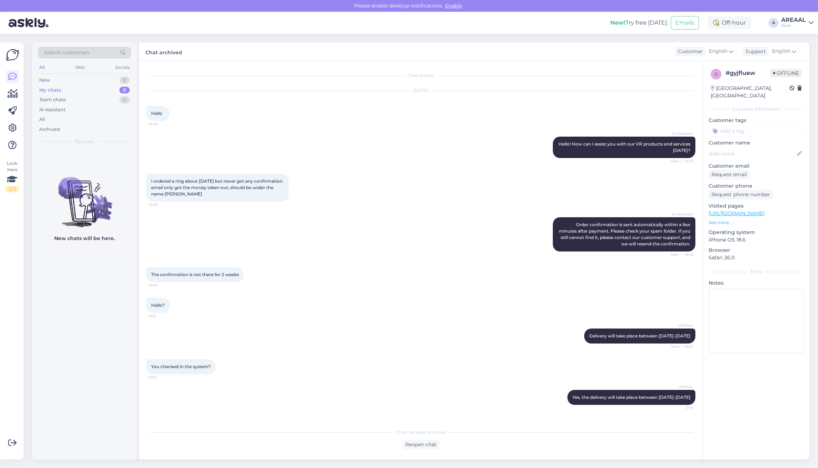
click at [790, 26] on div "Nish" at bounding box center [793, 26] width 25 height 6
click at [792, 40] on button "Open" at bounding box center [798, 39] width 20 height 11
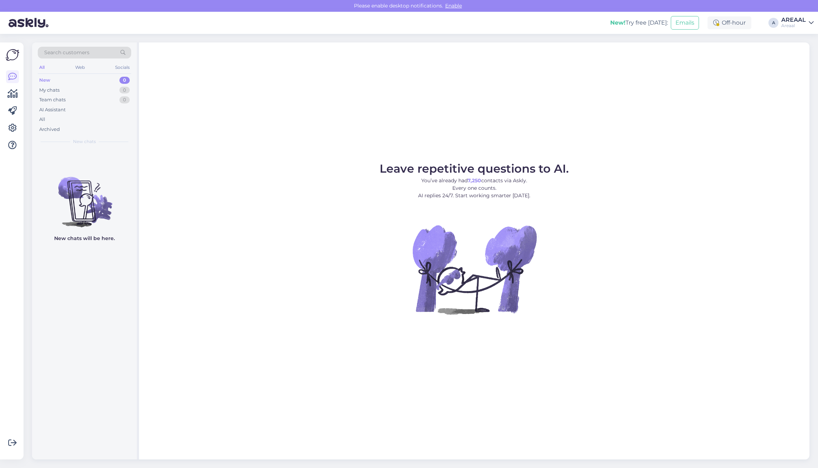
click at [674, 111] on div "Leave repetitive questions to AI. You’ve already had 7,250 contacts via Askly. …" at bounding box center [474, 250] width 671 height 417
click at [70, 120] on div "All" at bounding box center [84, 119] width 93 height 10
click at [58, 116] on div "All" at bounding box center [84, 119] width 93 height 10
click at [82, 120] on div "All" at bounding box center [84, 119] width 93 height 10
click at [104, 115] on div "All" at bounding box center [84, 119] width 93 height 10
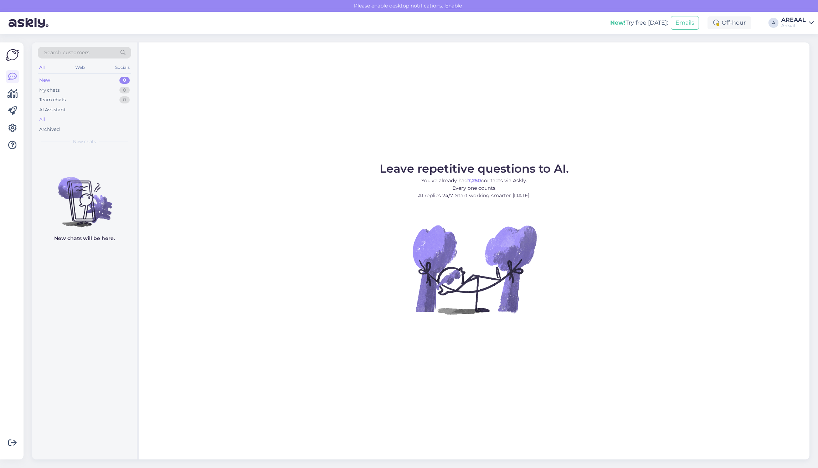
click at [97, 118] on div "All" at bounding box center [84, 119] width 93 height 10
